Goal: Check status: Check status

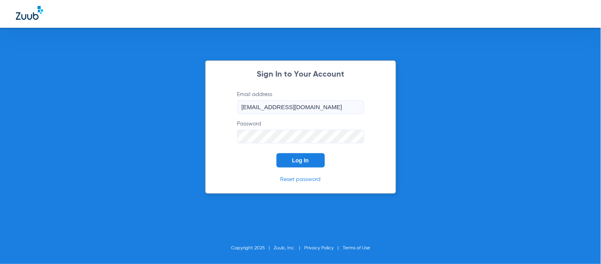
click at [295, 159] on span "Log In" at bounding box center [301, 160] width 17 height 6
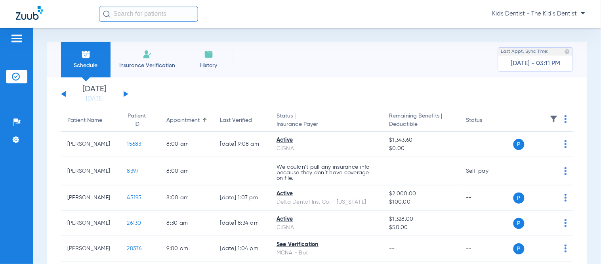
click at [154, 17] on input "text" at bounding box center [148, 14] width 99 height 16
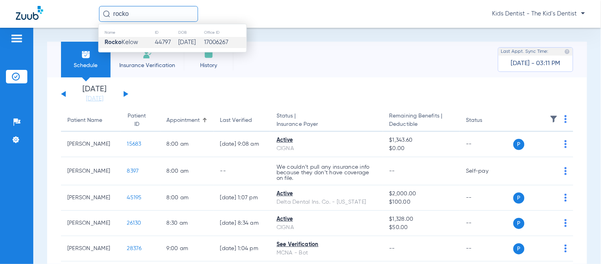
type input "rocko"
click at [178, 38] on td "[DATE]" at bounding box center [191, 42] width 26 height 11
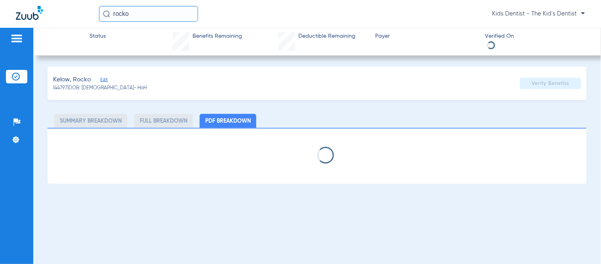
select select "page-width"
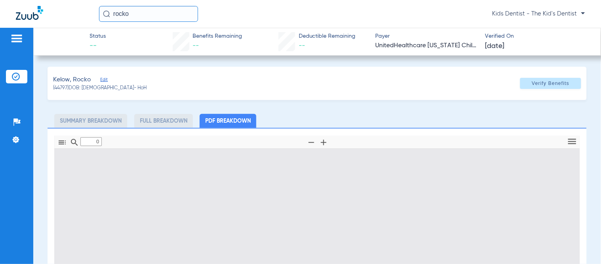
type input "1"
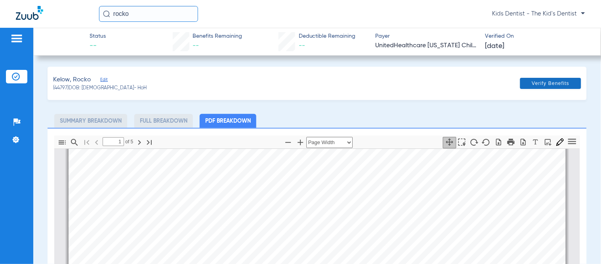
click at [547, 90] on span at bounding box center [550, 83] width 61 height 19
